Goal: Check status: Check status

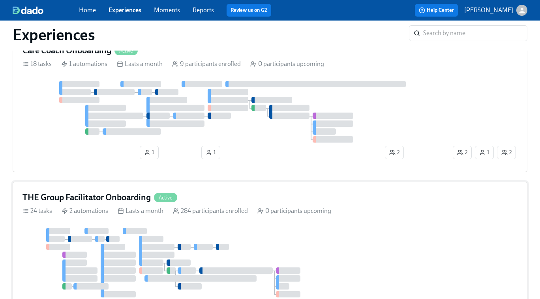
scroll to position [93, 0]
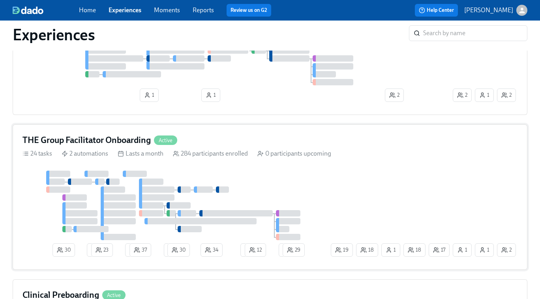
click at [291, 170] on div at bounding box center [175, 204] width 307 height 69
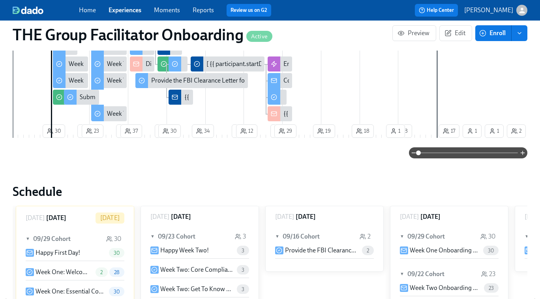
scroll to position [396, 0]
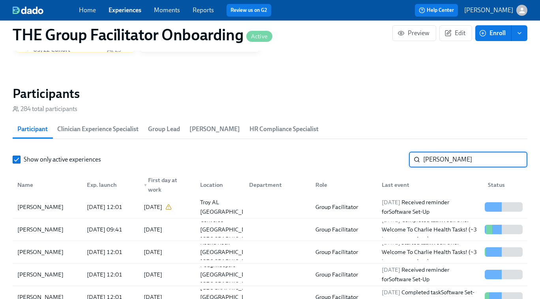
scroll to position [0, 11197]
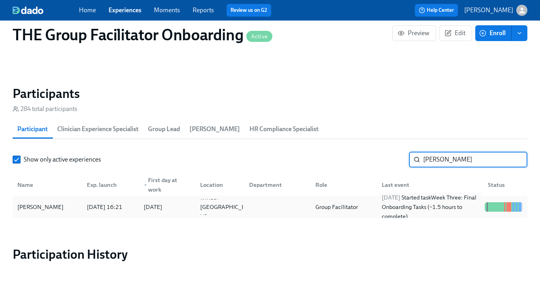
click at [421, 209] on div "2025/09/29 Started task Week Three: Final Onboarding Tasks (~1.5 hours to compl…" at bounding box center [429, 207] width 103 height 28
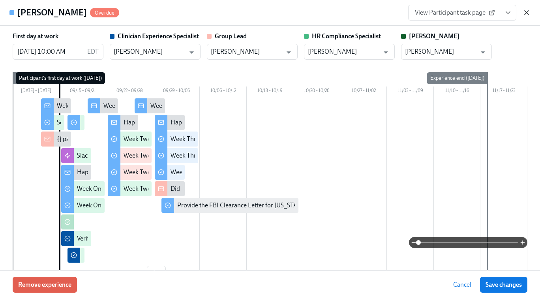
click at [527, 11] on icon "button" at bounding box center [526, 13] width 8 height 8
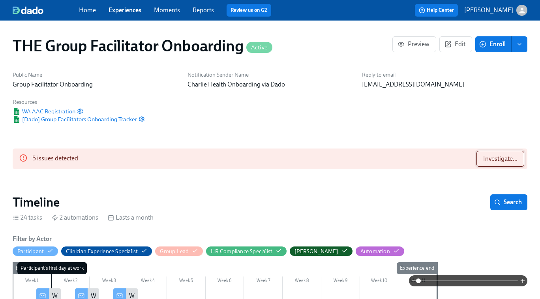
click at [488, 159] on span "Investigate..." at bounding box center [500, 159] width 34 height 8
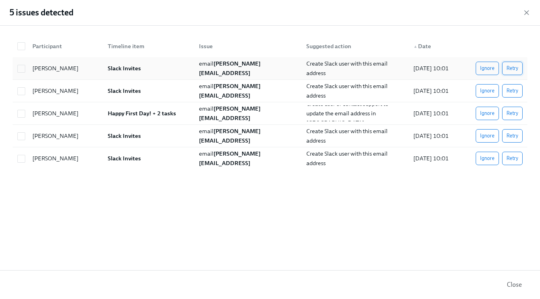
click at [516, 68] on span "Retry" at bounding box center [512, 68] width 12 height 8
click at [516, 86] on button "Retry" at bounding box center [512, 90] width 21 height 13
click at [516, 111] on span "Retry" at bounding box center [512, 113] width 12 height 8
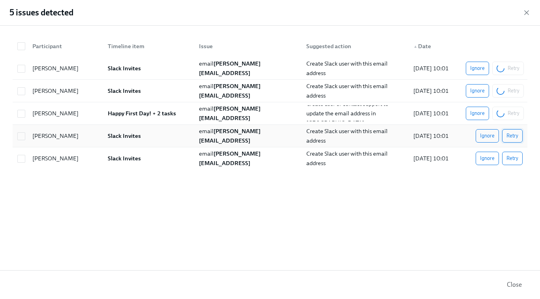
click at [515, 133] on span "Retry" at bounding box center [512, 136] width 12 height 8
click at [516, 159] on span "Retry" at bounding box center [512, 158] width 12 height 8
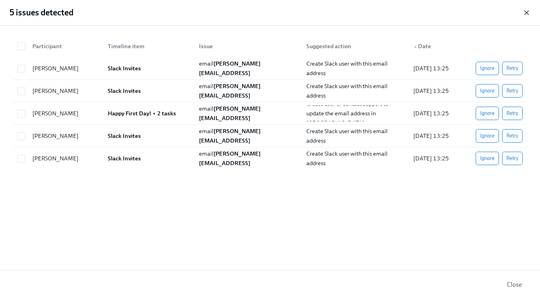
click at [527, 14] on icon "button" at bounding box center [526, 13] width 8 height 8
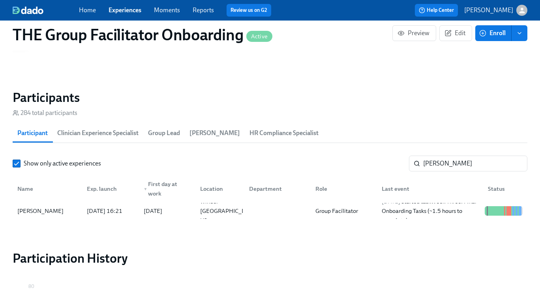
scroll to position [656, 0]
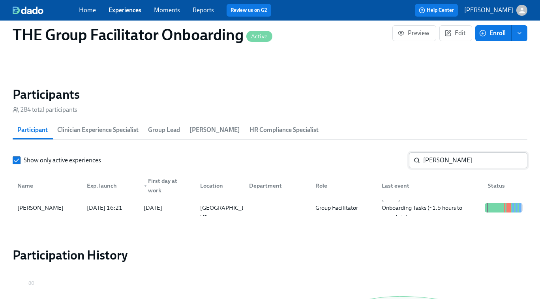
click at [444, 162] on input "aydee" at bounding box center [475, 160] width 104 height 16
paste input "Torre Coulter"
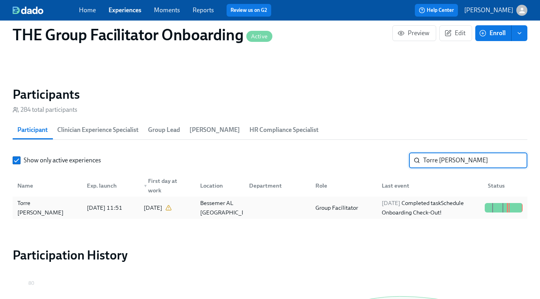
click at [419, 200] on div "2025/09/18 Completed task Schedule Onboarding Check-Out!" at bounding box center [429, 207] width 103 height 19
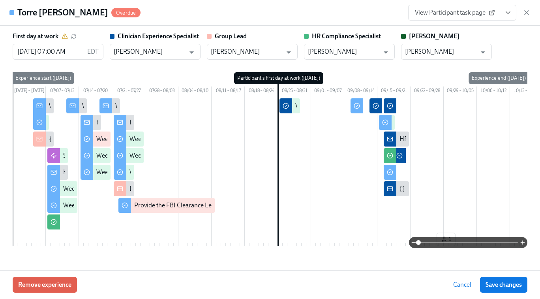
click at [470, 17] on link "View Participant task page" at bounding box center [454, 13] width 92 height 16
drag, startPoint x: 525, startPoint y: 13, endPoint x: 477, endPoint y: 113, distance: 110.8
click at [525, 13] on icon "button" at bounding box center [526, 13] width 8 height 8
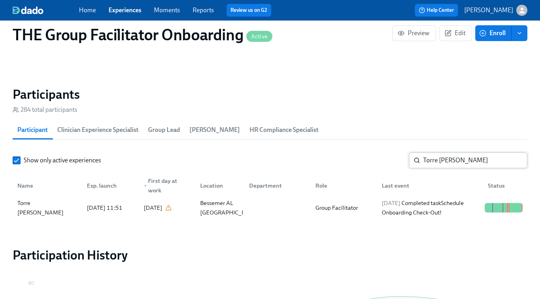
click at [442, 158] on input "Torre Coulter" at bounding box center [475, 160] width 104 height 16
paste input "Jessica Cabrera"
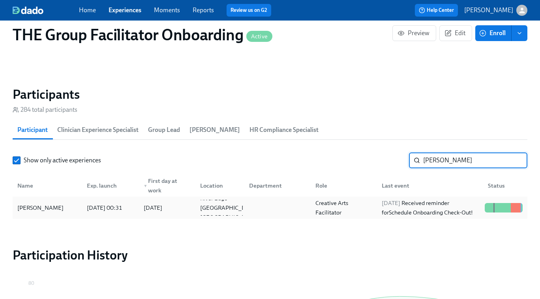
click at [426, 210] on div "2025/09/28 Received reminder for Schedule Onboarding Check-Out!" at bounding box center [429, 207] width 103 height 19
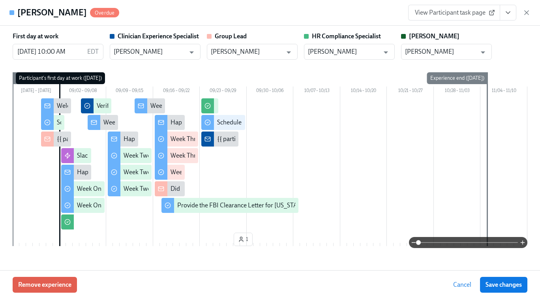
click at [465, 11] on span "View Participant task page" at bounding box center [454, 13] width 79 height 8
click at [449, 13] on span "View Participant task page" at bounding box center [454, 13] width 79 height 8
click at [529, 14] on icon "button" at bounding box center [526, 13] width 8 height 8
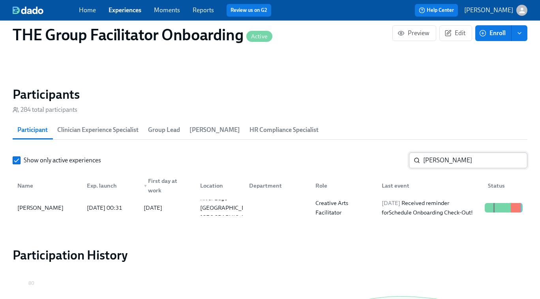
click at [445, 161] on input "Jessica Cabrera" at bounding box center [475, 160] width 104 height 16
click at [377, 205] on div "2025/09/28 Received reminder for Schedule Onboarding Check-Out!" at bounding box center [428, 208] width 106 height 16
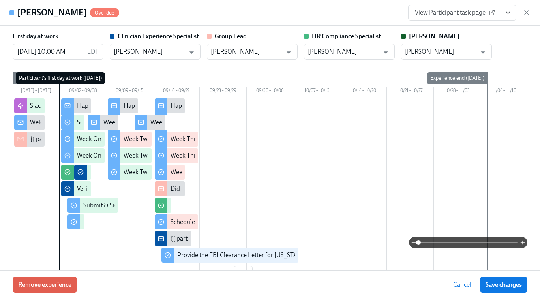
click at [462, 13] on span "View Participant task page" at bounding box center [454, 13] width 79 height 8
click at [459, 78] on div "Experience end (Wed, 11/05/2025)" at bounding box center [457, 78] width 60 height 12
click at [529, 16] on icon "button" at bounding box center [526, 13] width 8 height 8
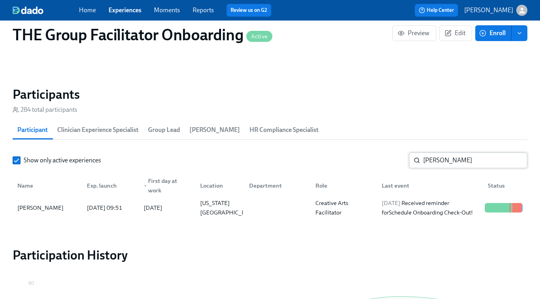
click at [432, 157] on input "rebecca" at bounding box center [475, 160] width 104 height 16
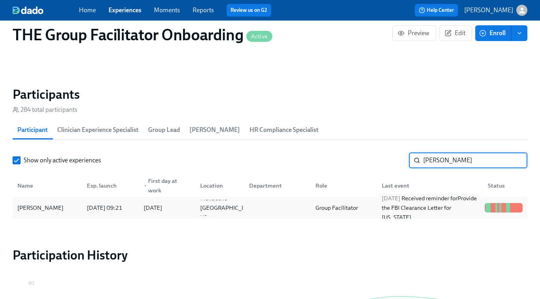
type input "carmen"
click at [431, 209] on div "2025/09/27 Received reminder for Provide the FBI Clearance Letter for Pennsylva…" at bounding box center [429, 207] width 103 height 28
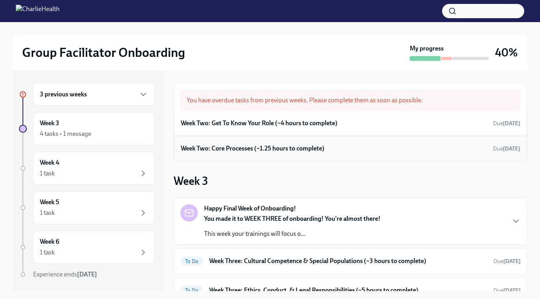
click at [300, 153] on div "Week Two: Core Processes (~1.25 hours to complete) Due today" at bounding box center [350, 148] width 339 height 12
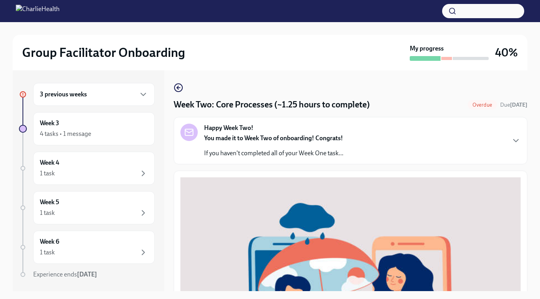
click at [180, 89] on icon "button" at bounding box center [178, 87] width 9 height 9
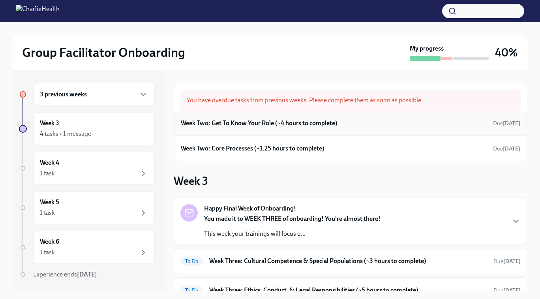
click at [249, 129] on div "Week Two: Get To Know Your Role (~4 hours to complete) Due today" at bounding box center [350, 123] width 353 height 25
click at [247, 125] on h6 "Week Two: Get To Know Your Role (~4 hours to complete)" at bounding box center [259, 123] width 157 height 9
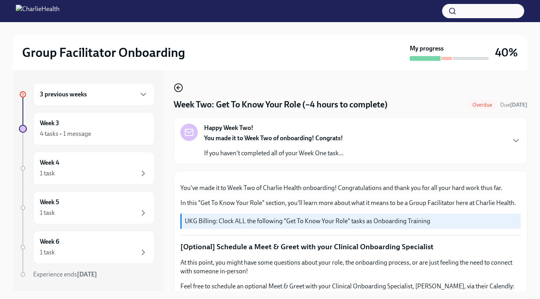
click at [178, 91] on icon "button" at bounding box center [178, 87] width 9 height 9
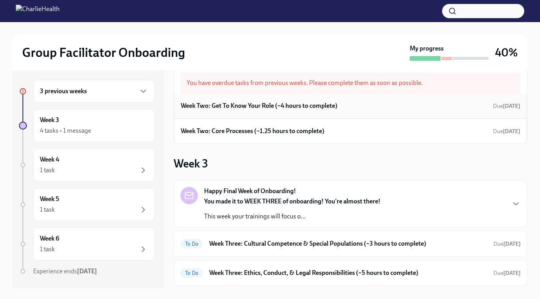
scroll to position [13, 0]
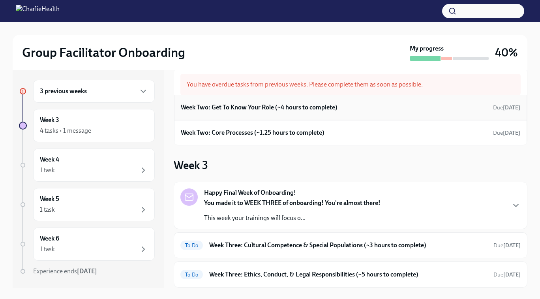
click at [253, 110] on h6 "Week Two: Get To Know Your Role (~4 hours to complete)" at bounding box center [259, 107] width 157 height 9
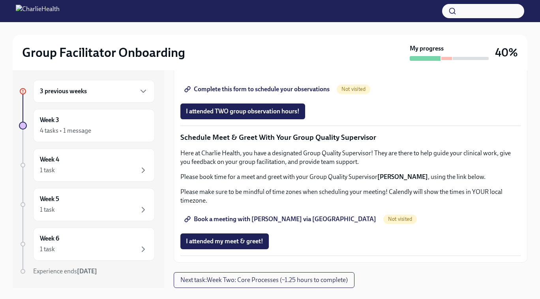
scroll to position [753, 0]
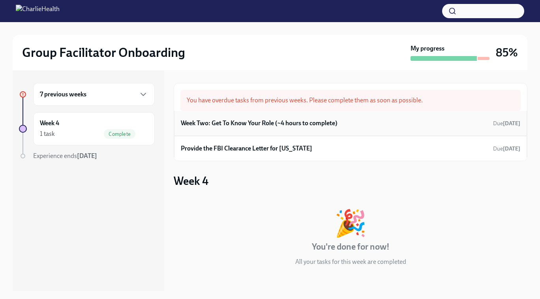
click at [450, 124] on div "Week Two: Get To Know Your Role (~4 hours to complete) Due Jul 21st" at bounding box center [350, 123] width 339 height 12
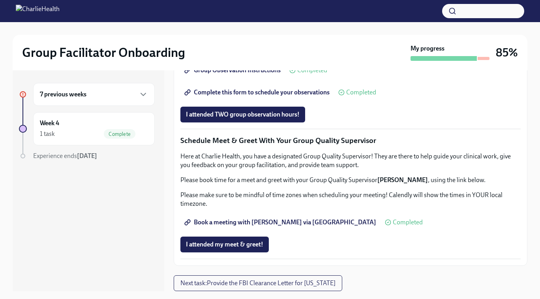
scroll to position [753, 0]
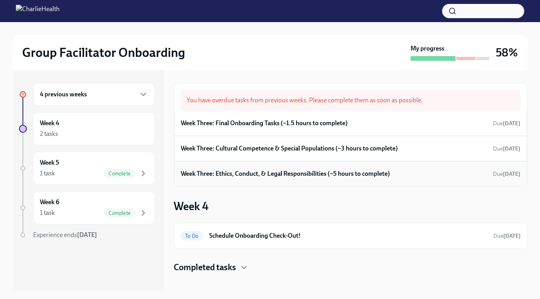
click at [262, 176] on h6 "Week Three: Ethics, Conduct, & Legal Responsibilities (~5 hours to complete)" at bounding box center [285, 173] width 209 height 9
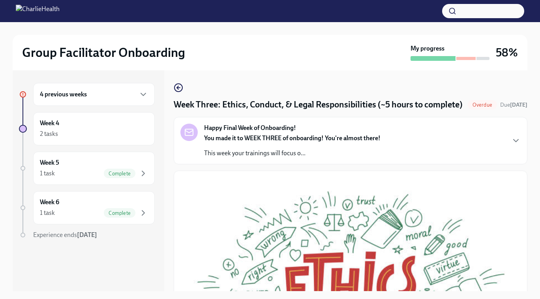
click at [173, 90] on div "4 previous weeks Week 4 2 tasks Week 5 1 task Complete Week 6 1 task Complete E…" at bounding box center [270, 180] width 514 height 221
click at [175, 88] on icon "button" at bounding box center [178, 87] width 9 height 9
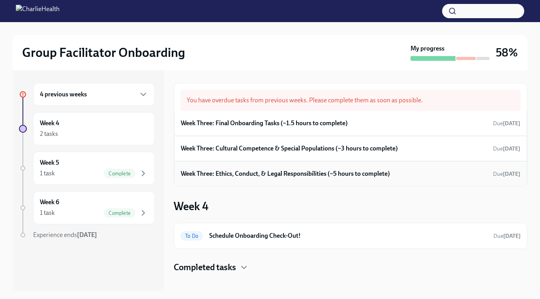
click at [274, 176] on h6 "Week Three: Ethics, Conduct, & Legal Responsibilities (~5 hours to complete)" at bounding box center [285, 173] width 209 height 9
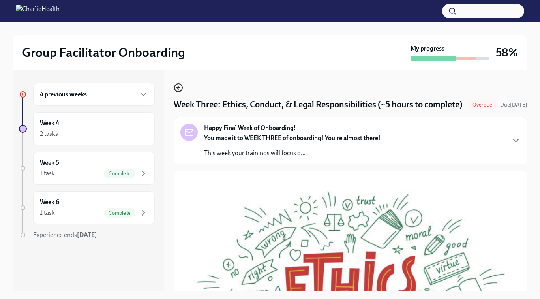
click at [175, 86] on circle "button" at bounding box center [178, 88] width 8 height 8
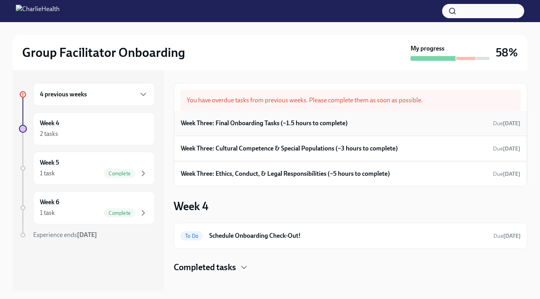
click at [254, 122] on h6 "Week Three: Final Onboarding Tasks (~1.5 hours to complete)" at bounding box center [264, 123] width 167 height 9
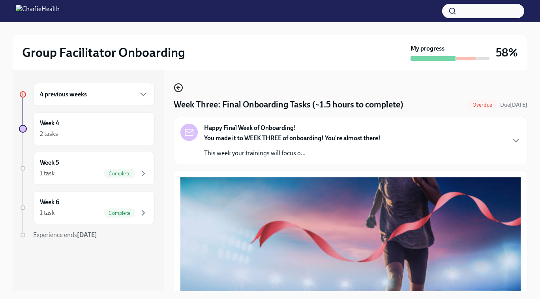
click at [177, 90] on icon "button" at bounding box center [178, 87] width 9 height 9
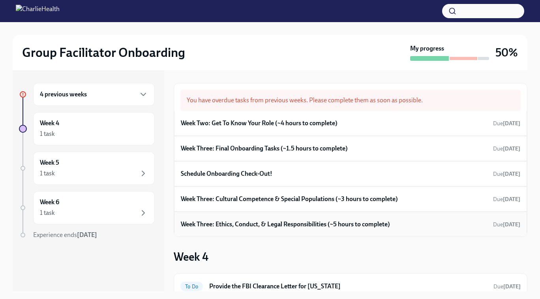
click at [278, 225] on h6 "Week Three: Ethics, Conduct, & Legal Responsibilities (~5 hours to complete)" at bounding box center [285, 224] width 209 height 9
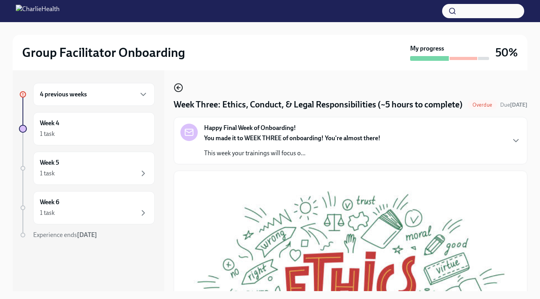
click at [179, 87] on icon "button" at bounding box center [178, 87] width 9 height 9
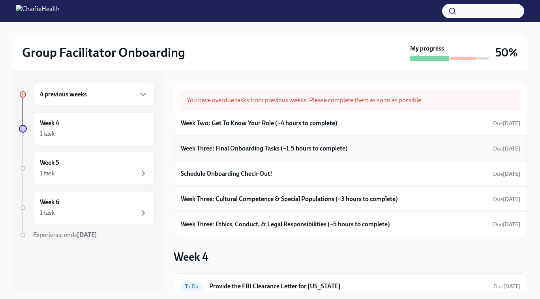
click at [259, 150] on h6 "Week Three: Final Onboarding Tasks (~1.5 hours to complete)" at bounding box center [264, 148] width 167 height 9
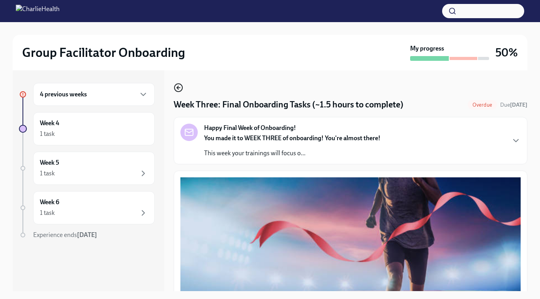
click at [178, 88] on icon "button" at bounding box center [178, 87] width 9 height 9
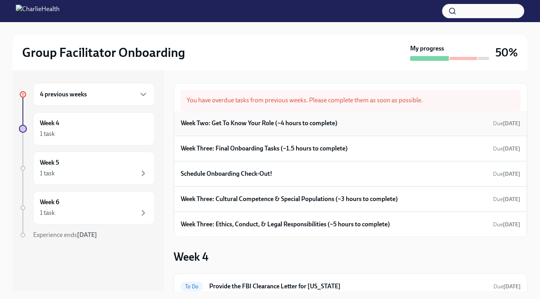
click at [245, 123] on h6 "Week Two: Get To Know Your Role (~4 hours to complete)" at bounding box center [259, 123] width 157 height 9
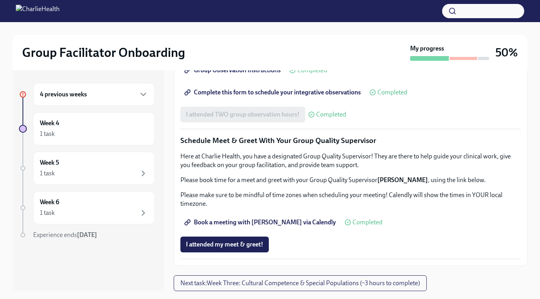
scroll to position [753, 0]
drag, startPoint x: 179, startPoint y: 140, endPoint x: 382, endPoint y: 141, distance: 202.8
copy p "Schedule Meet & Greet With Your Group Quality Supervisor"
click at [266, 221] on span "Book a meeting with Rachel via Calendly" at bounding box center [261, 222] width 150 height 8
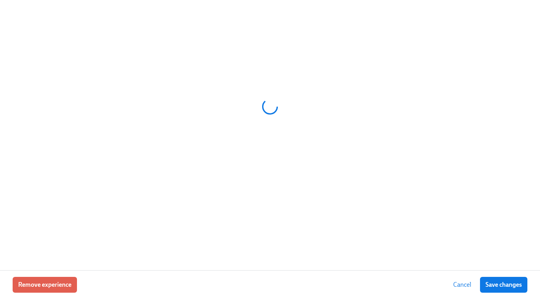
scroll to position [0, 10343]
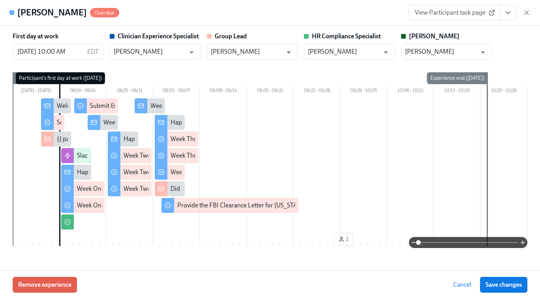
click at [453, 12] on span "View Participant task page" at bounding box center [454, 13] width 79 height 8
click at [527, 13] on icon "button" at bounding box center [526, 13] width 8 height 8
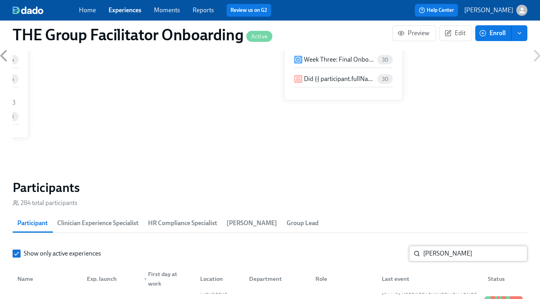
click at [445, 255] on input "carmen" at bounding box center [475, 253] width 104 height 16
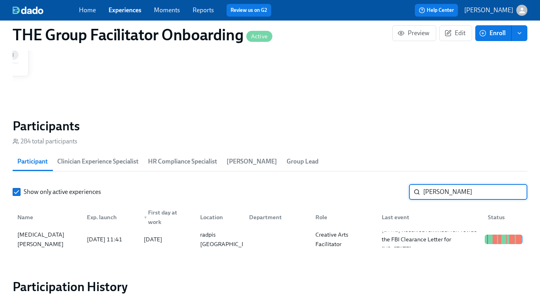
scroll to position [639, 0]
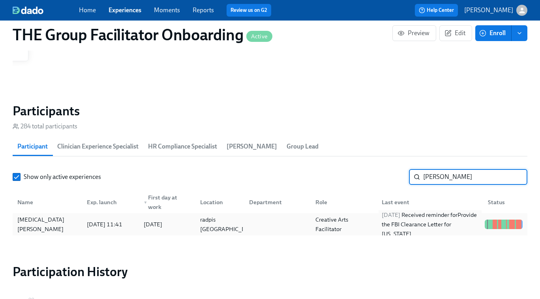
type input "marlissa"
click at [411, 219] on div "2025/09/29 Received reminder for Provide the FBI Clearance Letter for Pennsylva…" at bounding box center [429, 224] width 103 height 28
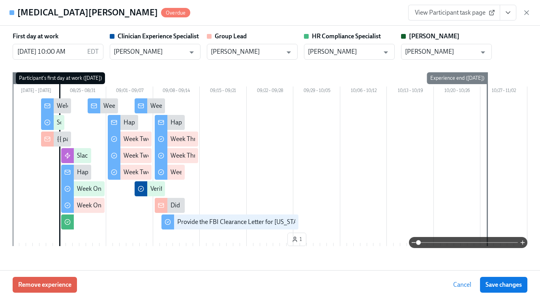
click at [461, 11] on span "View Participant task page" at bounding box center [454, 13] width 79 height 8
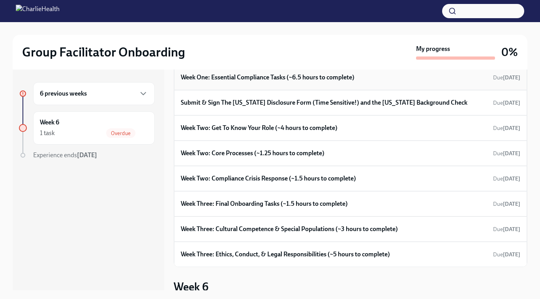
scroll to position [109, 0]
